Goal: Task Accomplishment & Management: Manage account settings

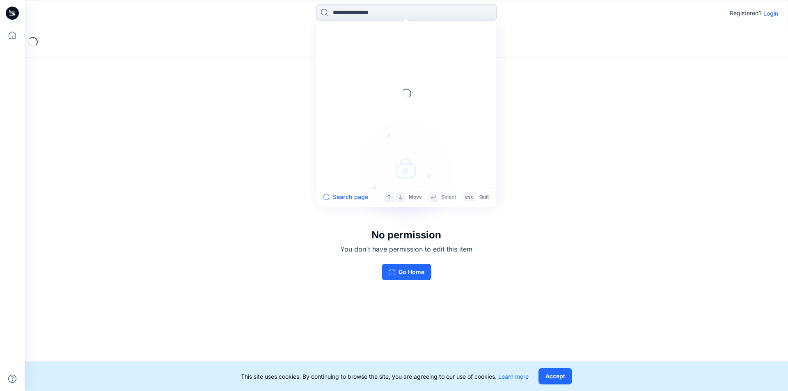
click at [367, 11] on input at bounding box center [406, 12] width 180 height 16
click at [126, 130] on div "No permission You don't have permission to edit this item Go Home" at bounding box center [406, 193] width 763 height 334
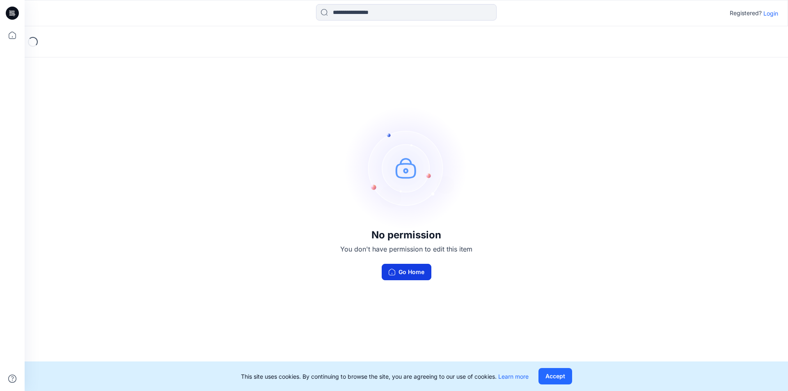
click at [412, 267] on button "Go Home" at bounding box center [406, 272] width 50 height 16
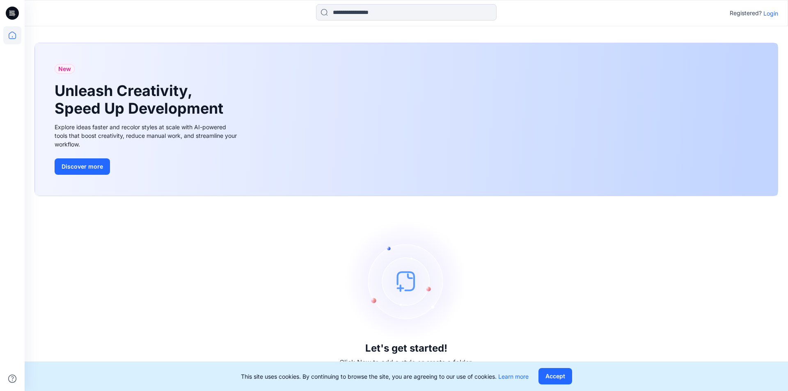
drag, startPoint x: 558, startPoint y: 377, endPoint x: 557, endPoint y: 369, distance: 8.2
click at [559, 377] on button "Accept" at bounding box center [555, 376] width 34 height 16
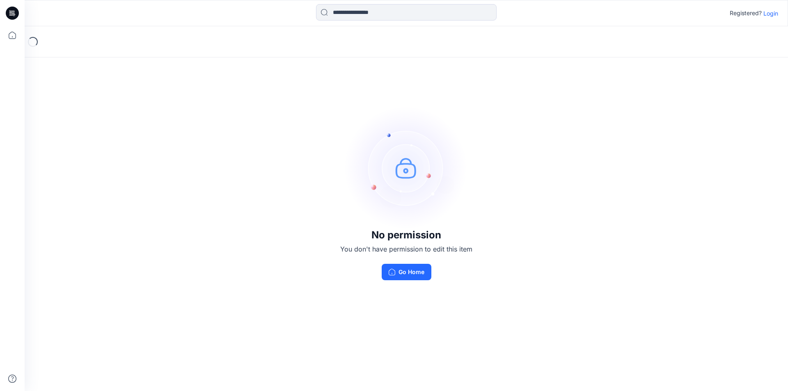
click at [769, 15] on p "Login" at bounding box center [770, 13] width 15 height 9
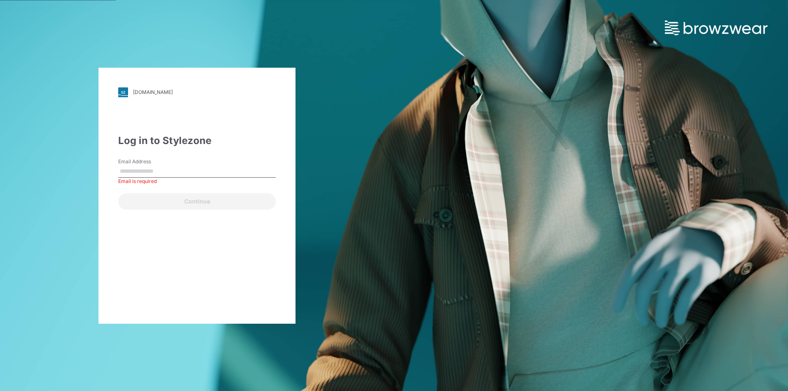
paste input "**********"
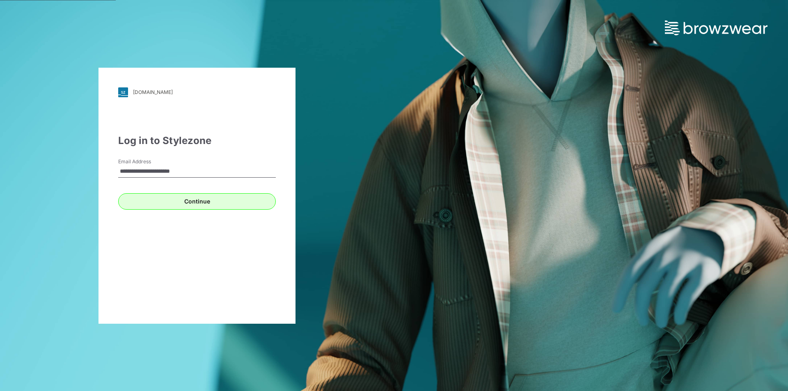
type input "**********"
click at [192, 203] on button "Continue" at bounding box center [197, 201] width 158 height 16
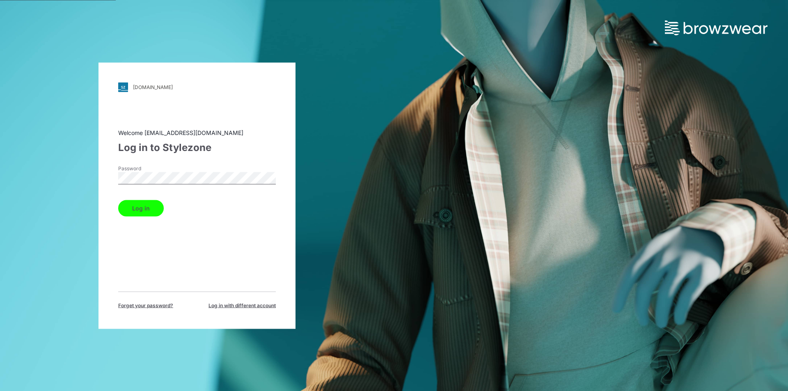
click at [142, 209] on button "Log in" at bounding box center [141, 208] width 46 height 16
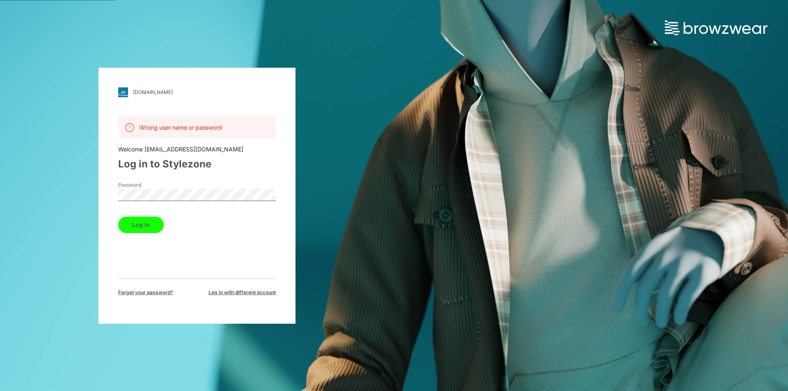
click at [139, 221] on button "Log in" at bounding box center [141, 225] width 46 height 16
click at [147, 224] on button "Log in" at bounding box center [141, 225] width 46 height 16
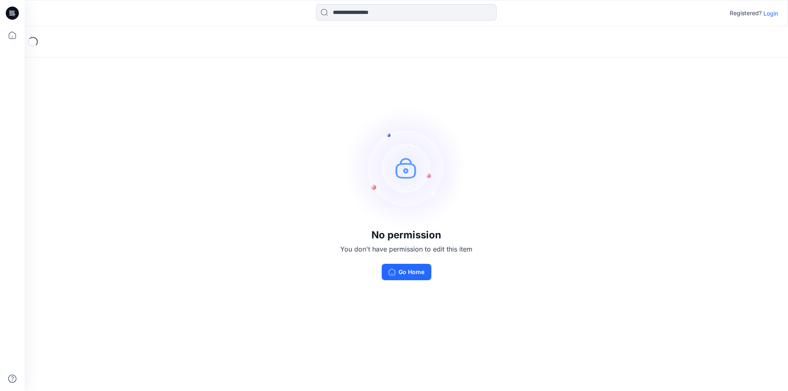
click at [769, 12] on p "Login" at bounding box center [770, 13] width 15 height 9
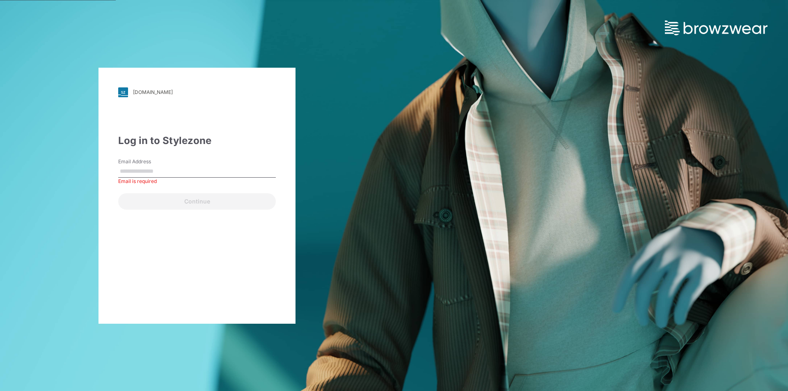
paste input "**********"
type input "**********"
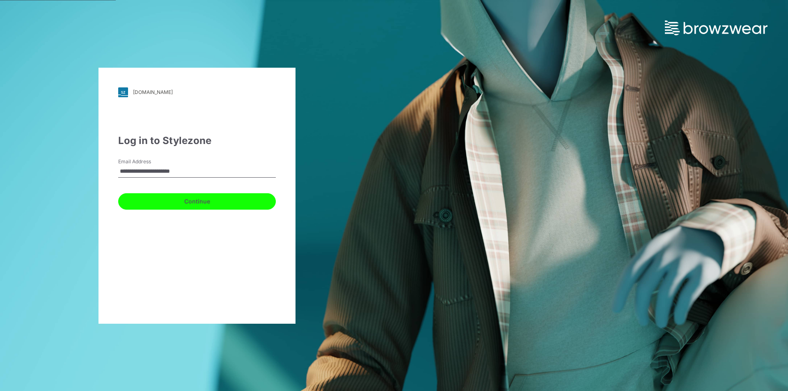
click at [207, 200] on button "Continue" at bounding box center [197, 201] width 158 height 16
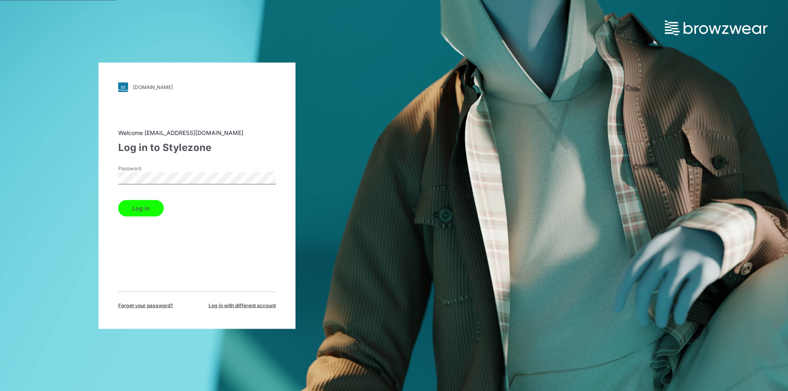
click at [134, 203] on button "Log in" at bounding box center [141, 208] width 46 height 16
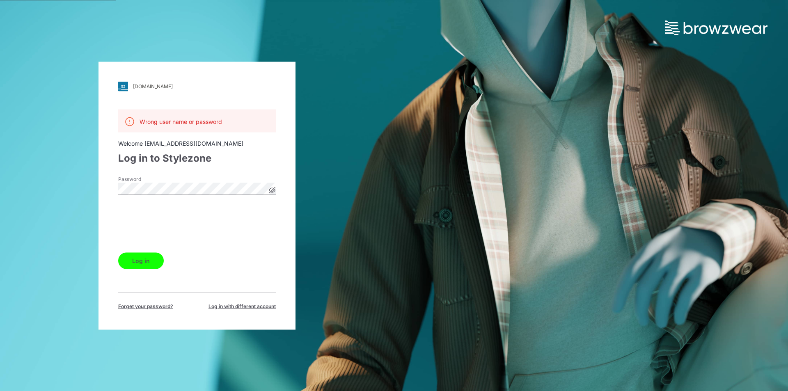
click at [148, 260] on button "Log in" at bounding box center [141, 260] width 46 height 16
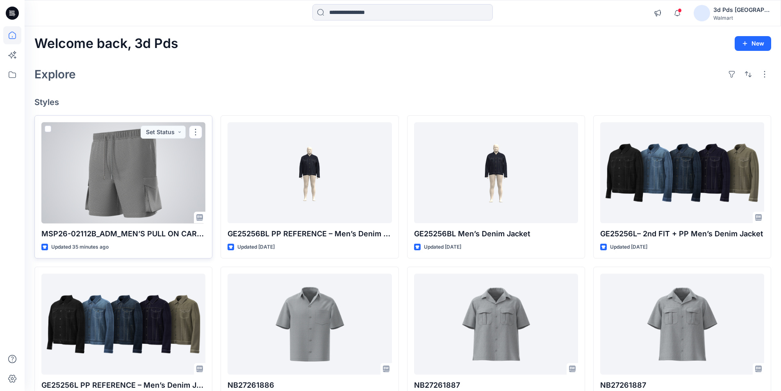
click at [107, 215] on div at bounding box center [123, 172] width 164 height 101
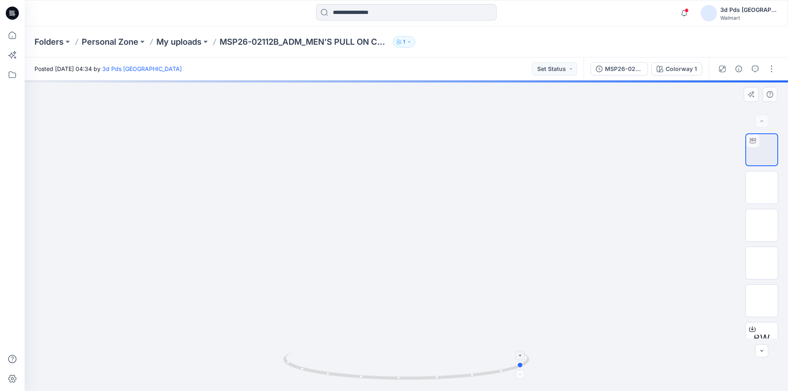
drag, startPoint x: 408, startPoint y: 380, endPoint x: 526, endPoint y: 354, distance: 120.9
click at [526, 354] on icon at bounding box center [407, 366] width 248 height 31
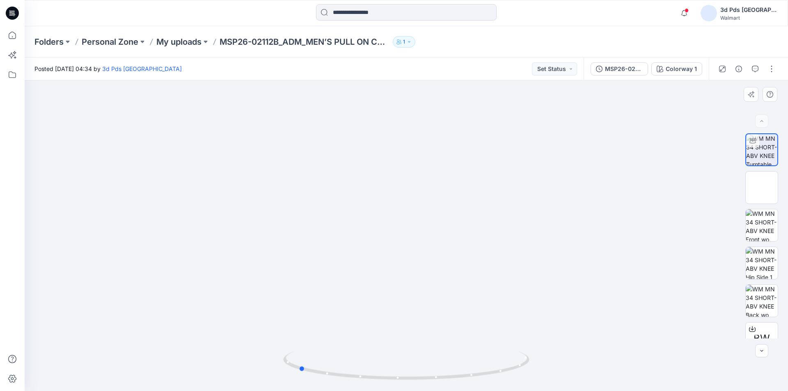
drag, startPoint x: 522, startPoint y: 368, endPoint x: 542, endPoint y: 350, distance: 26.7
click at [542, 350] on div at bounding box center [406, 235] width 763 height 311
click at [443, 275] on div at bounding box center [406, 235] width 763 height 311
click at [756, 186] on img at bounding box center [761, 187] width 32 height 32
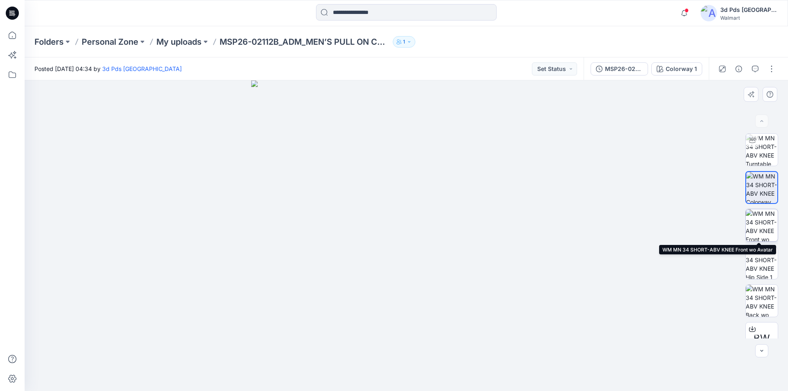
click at [762, 222] on img at bounding box center [761, 225] width 32 height 32
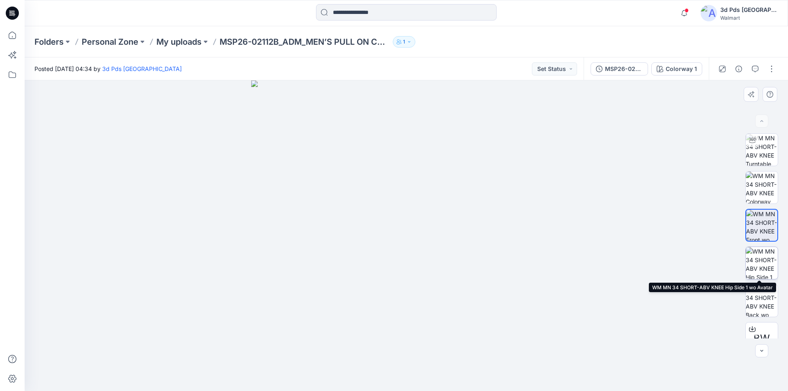
click at [762, 262] on img at bounding box center [761, 263] width 32 height 32
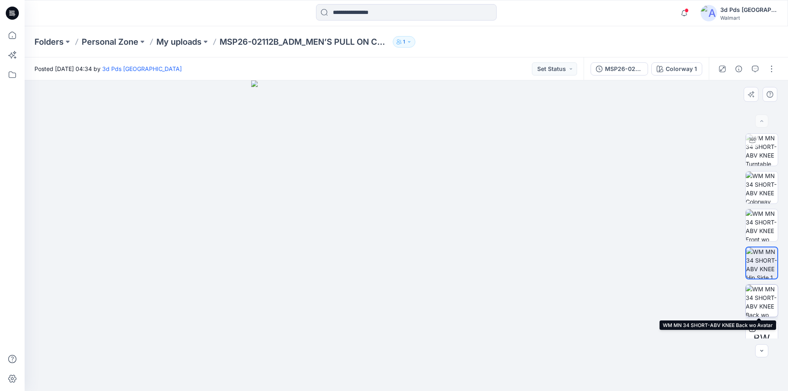
click at [762, 301] on img at bounding box center [761, 301] width 32 height 32
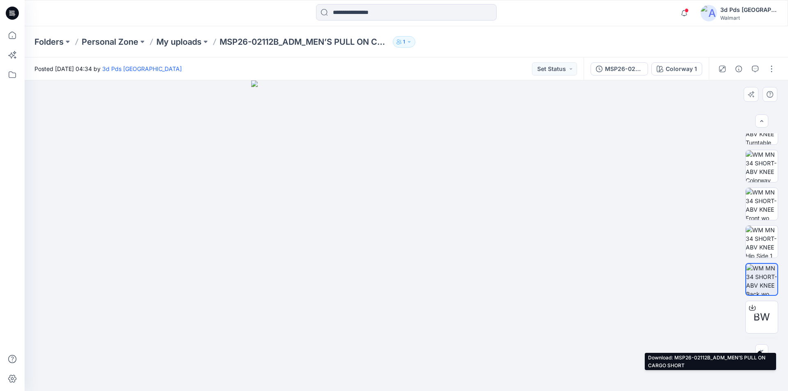
scroll to position [54, 0]
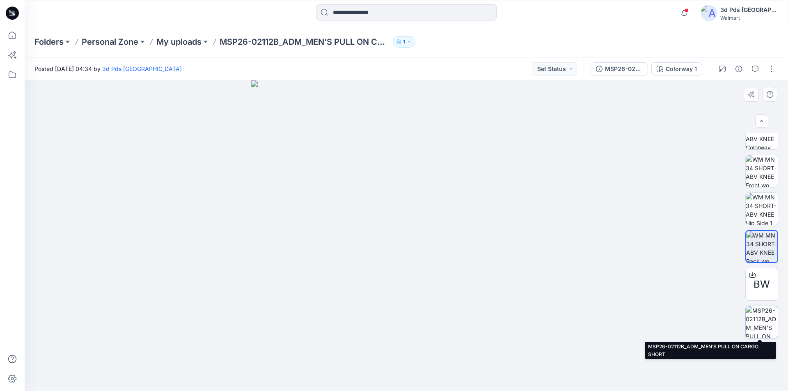
click at [758, 324] on img at bounding box center [761, 322] width 32 height 32
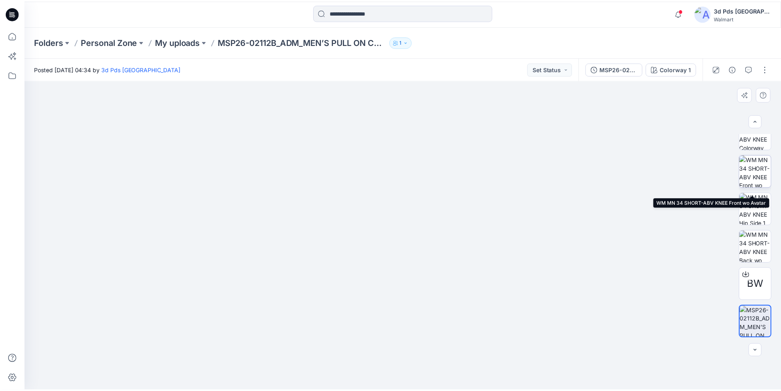
scroll to position [0, 0]
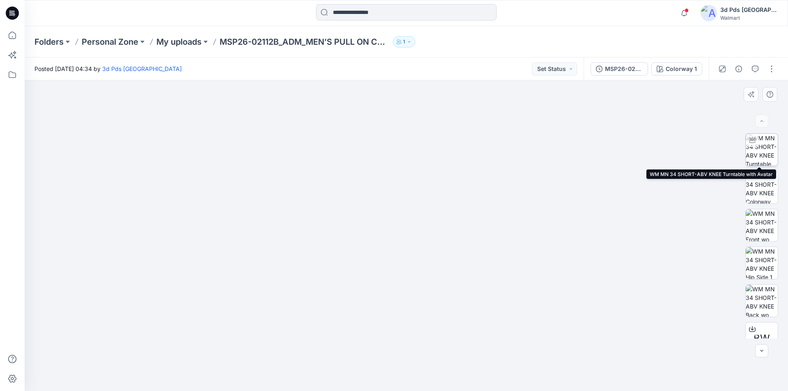
click at [763, 151] on img at bounding box center [761, 150] width 32 height 32
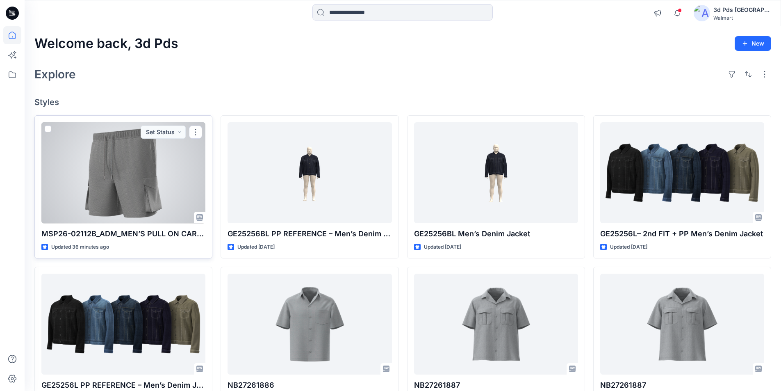
click at [128, 182] on div at bounding box center [123, 172] width 164 height 101
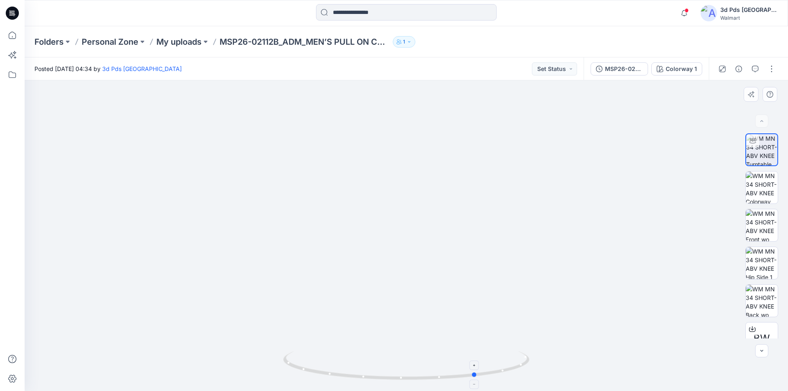
drag, startPoint x: 407, startPoint y: 377, endPoint x: 478, endPoint y: 376, distance: 70.6
click at [478, 376] on icon at bounding box center [407, 366] width 248 height 31
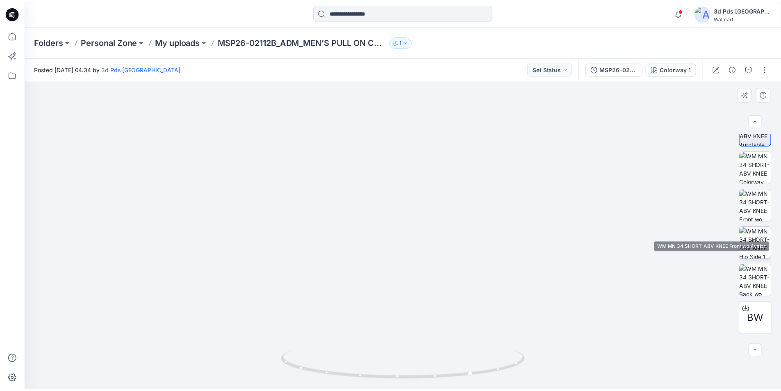
scroll to position [54, 0]
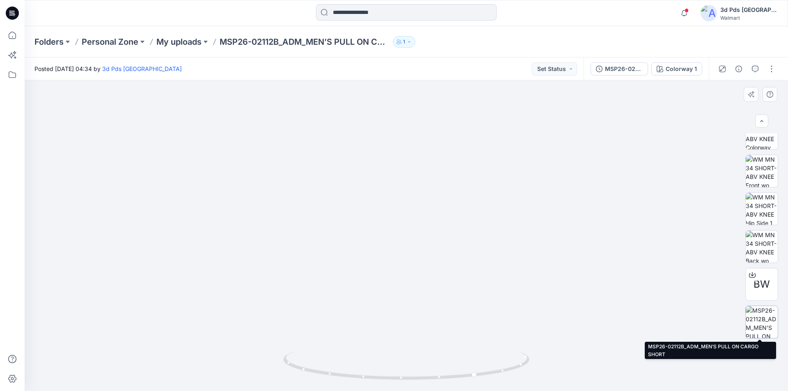
click at [761, 324] on img at bounding box center [761, 322] width 32 height 32
